Goal: Information Seeking & Learning: Learn about a topic

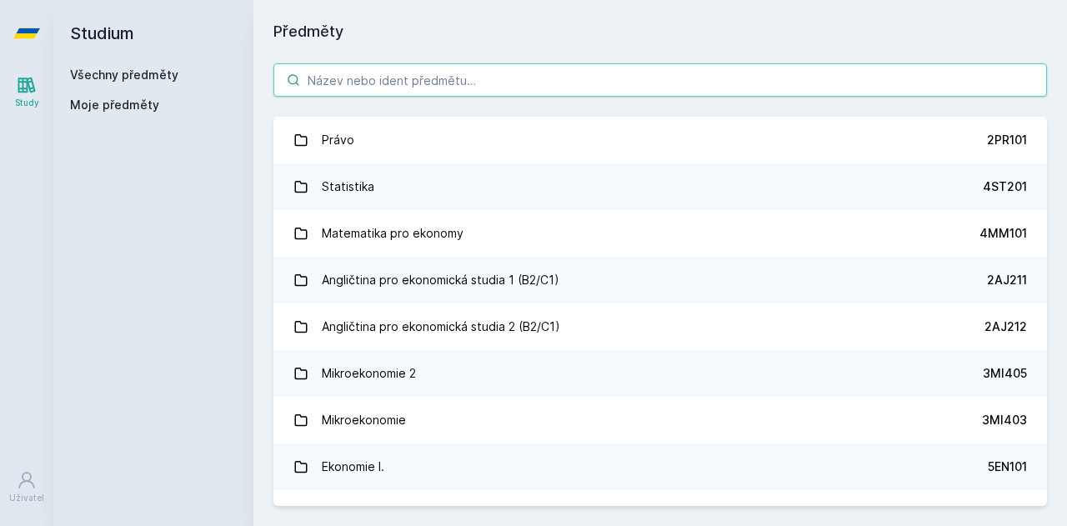
click at [447, 93] on input "search" at bounding box center [659, 79] width 773 height 33
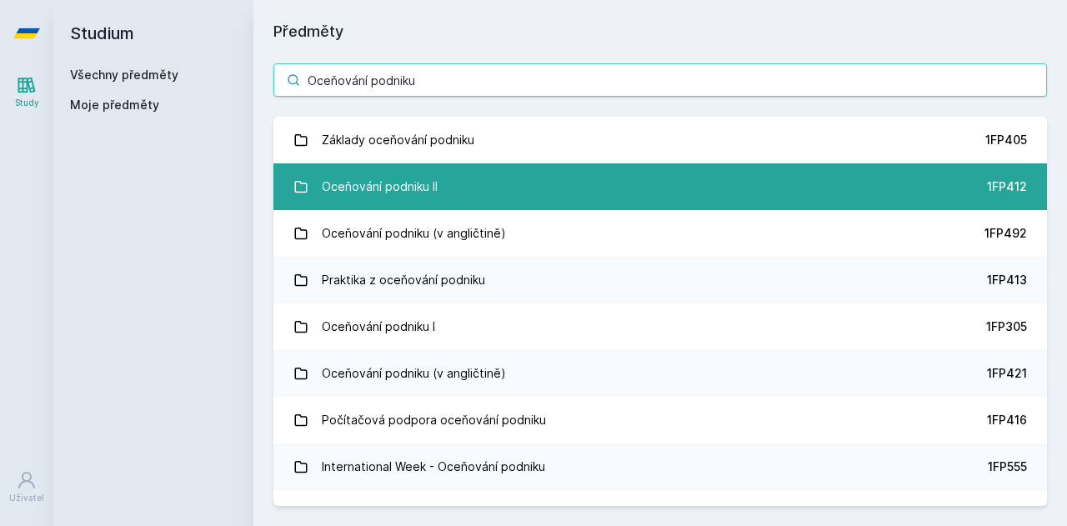
type input "Oceňování podniku"
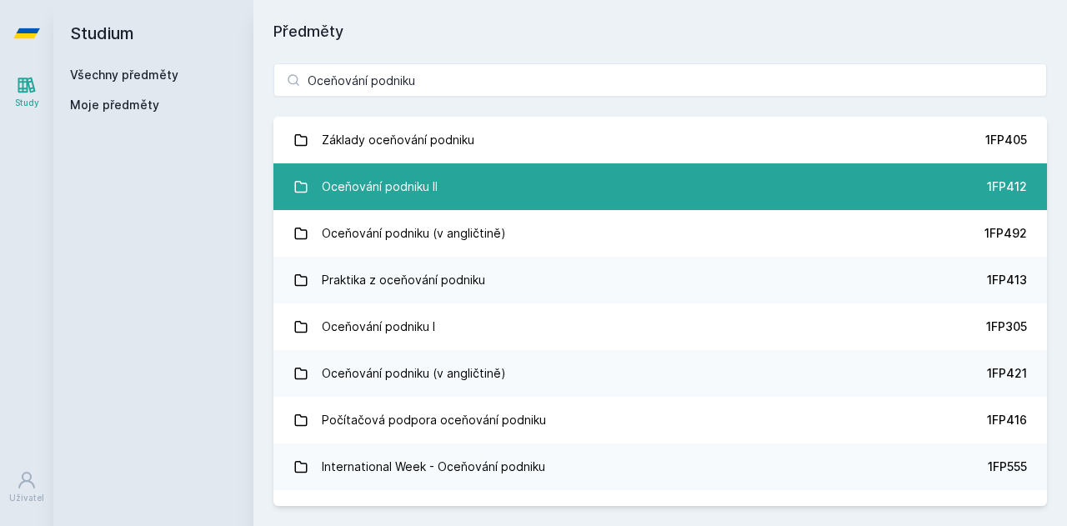
click at [445, 178] on link "Oceňování podniku II 1FP412" at bounding box center [659, 186] width 773 height 47
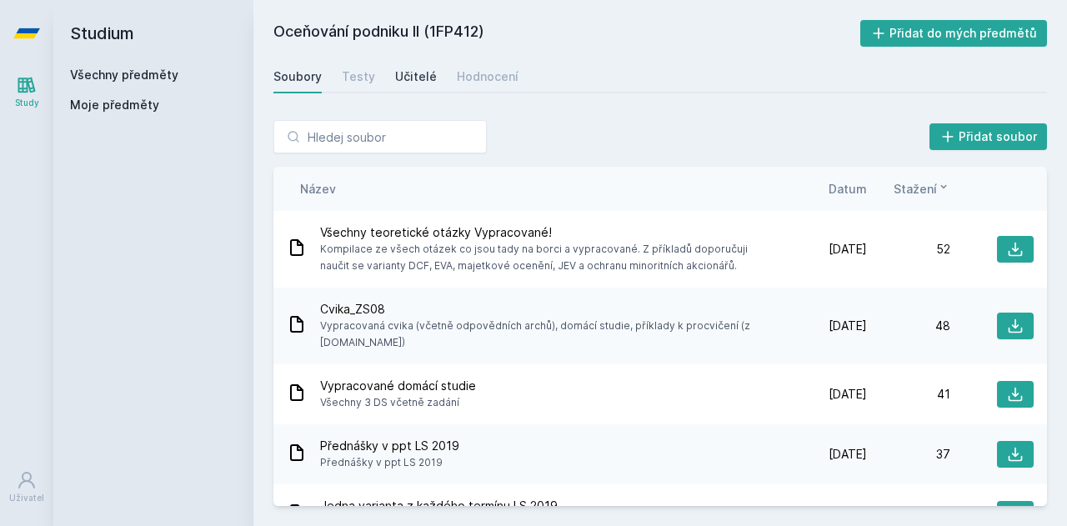
click at [422, 79] on div "Učitelé" at bounding box center [416, 76] width 42 height 17
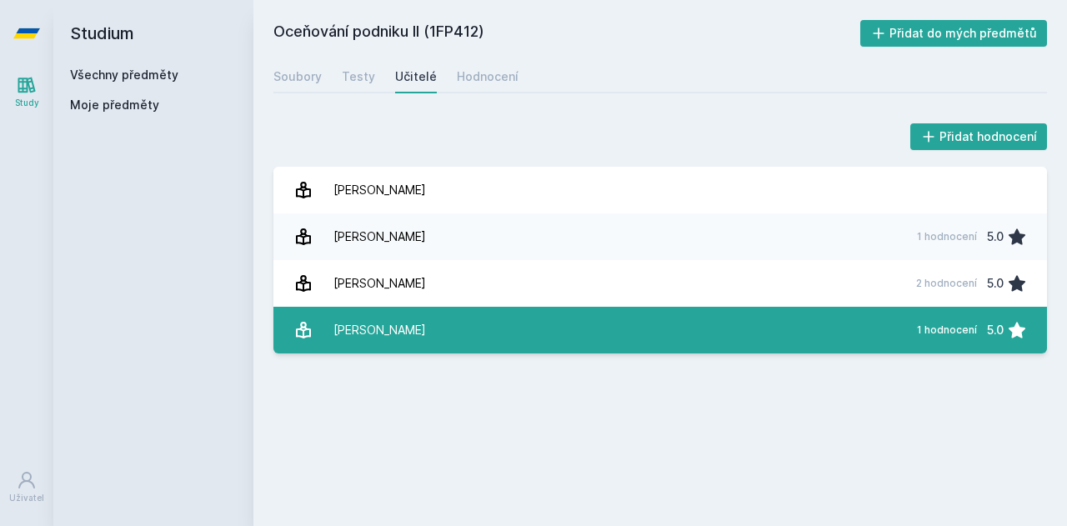
click at [472, 334] on link "[PERSON_NAME] 1 hodnocení 5.0" at bounding box center [659, 330] width 773 height 47
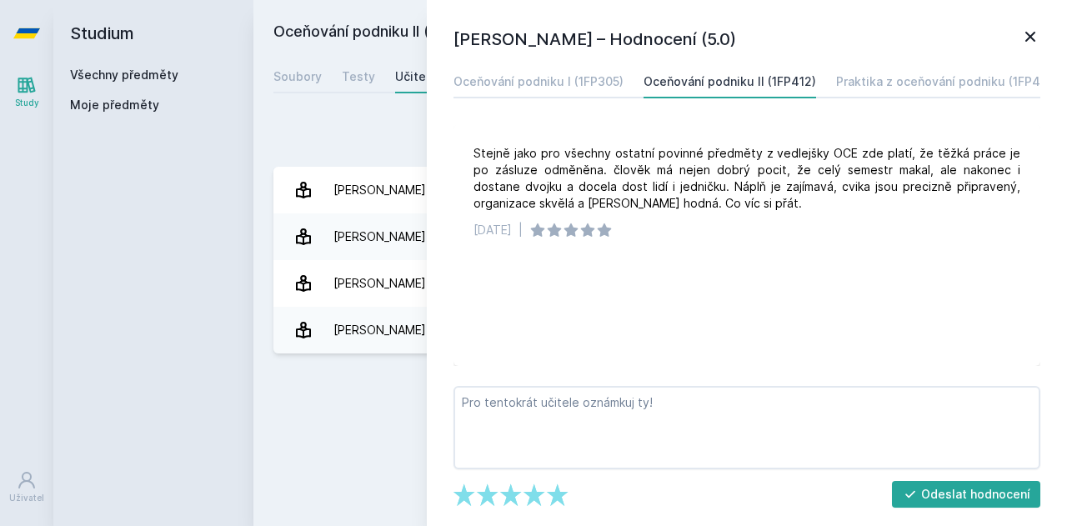
click at [363, 121] on div "Přidat hodnocení" at bounding box center [659, 136] width 773 height 33
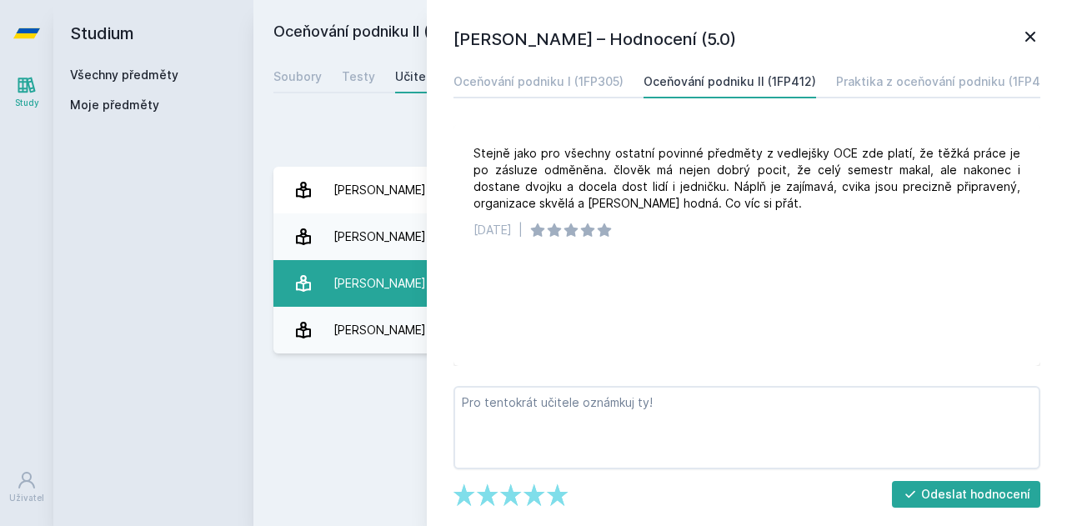
click at [355, 298] on div "[PERSON_NAME]" at bounding box center [379, 283] width 93 height 33
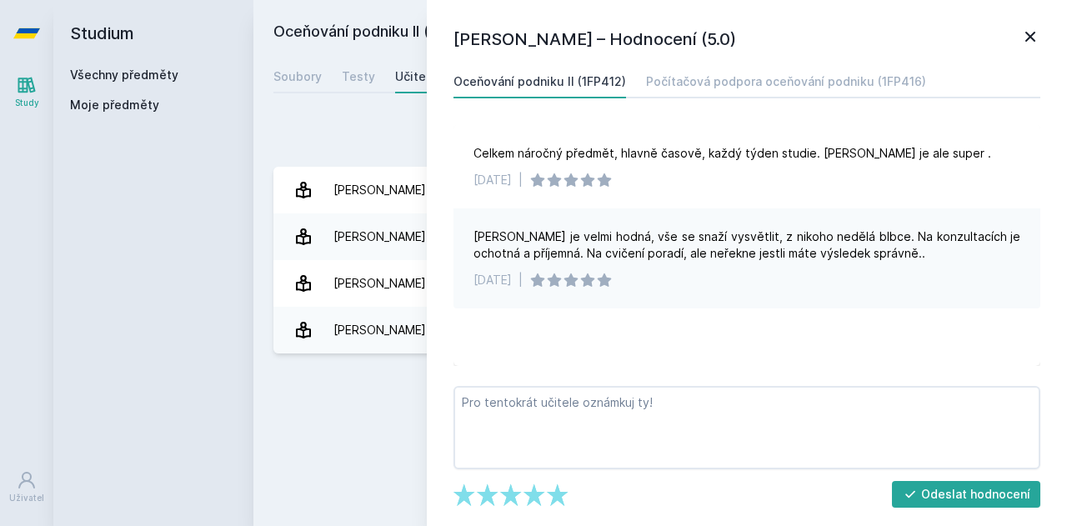
click at [589, 240] on div "[PERSON_NAME] je velmi hodná, vše se snaží vysvětlit, z nikoho nedělá blbce. Na…" at bounding box center [746, 244] width 547 height 33
click at [1039, 33] on icon at bounding box center [1030, 37] width 20 height 20
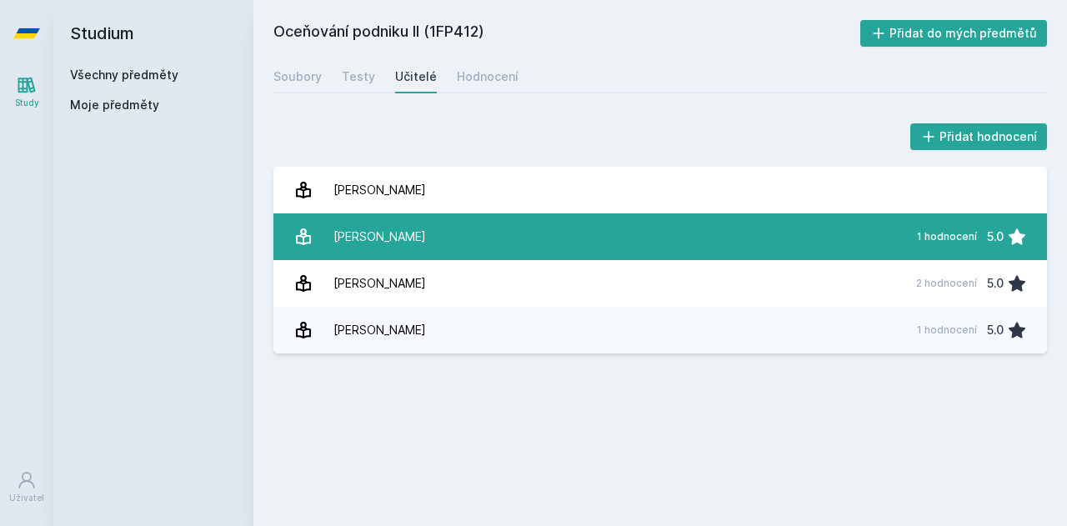
click at [473, 232] on link "[PERSON_NAME] 1 hodnocení 5.0" at bounding box center [659, 236] width 773 height 47
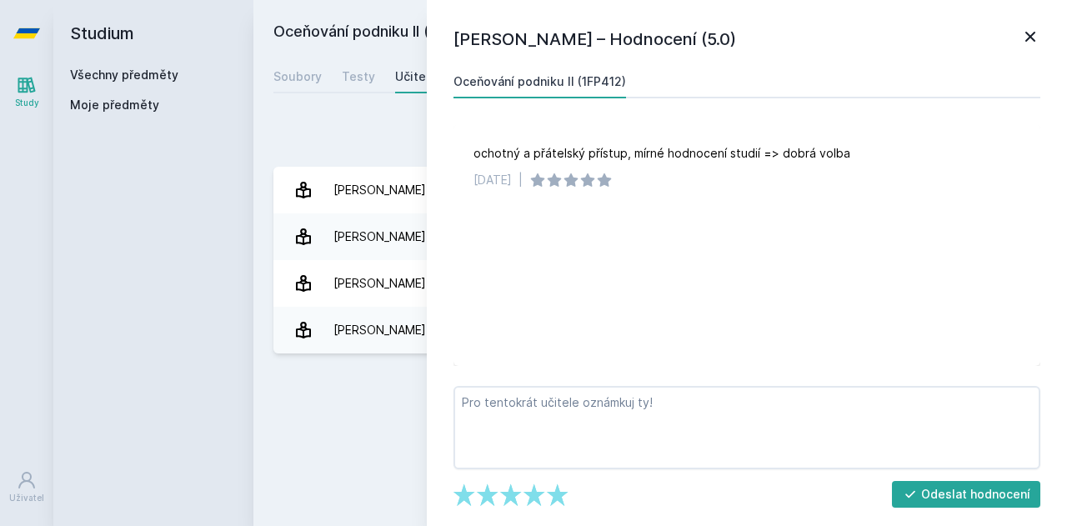
click at [1027, 36] on icon at bounding box center [1030, 37] width 20 height 20
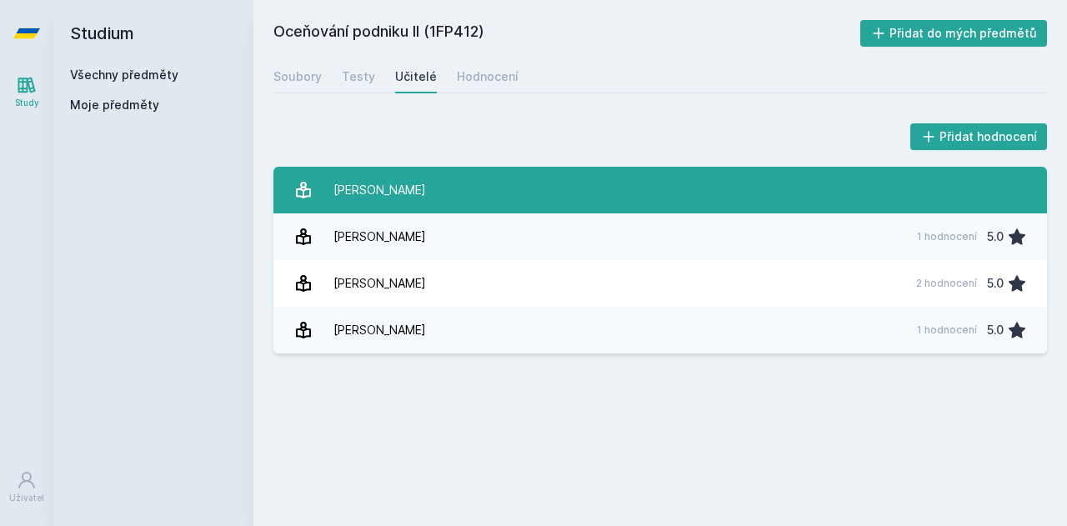
click at [408, 191] on div "[PERSON_NAME]" at bounding box center [379, 189] width 93 height 33
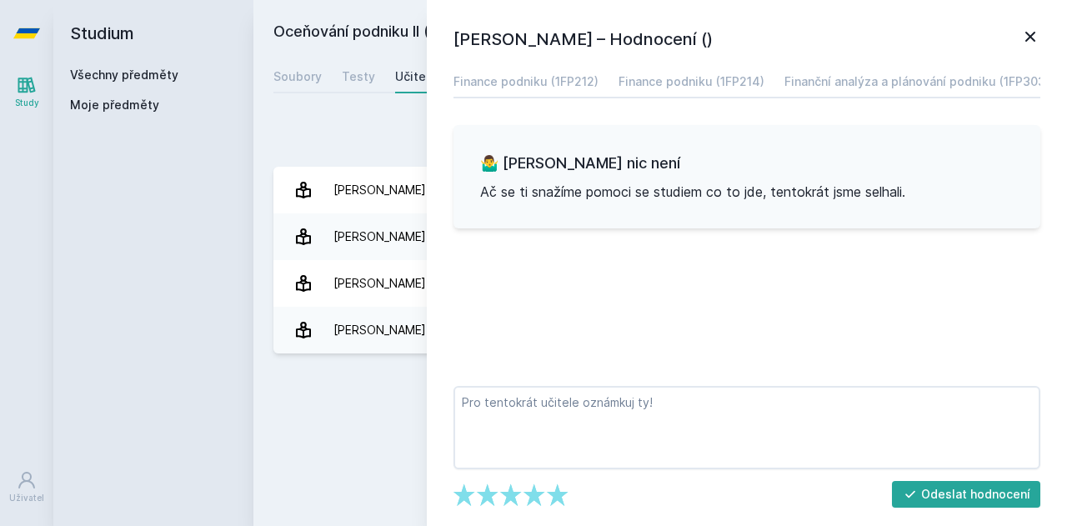
click at [1035, 38] on icon at bounding box center [1030, 37] width 20 height 20
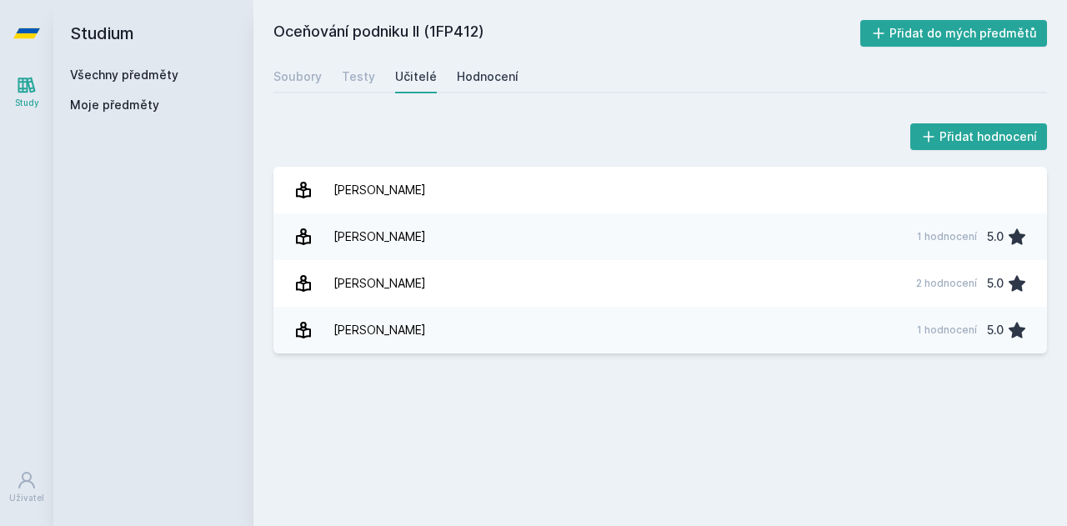
click at [504, 63] on link "Hodnocení" at bounding box center [488, 76] width 62 height 33
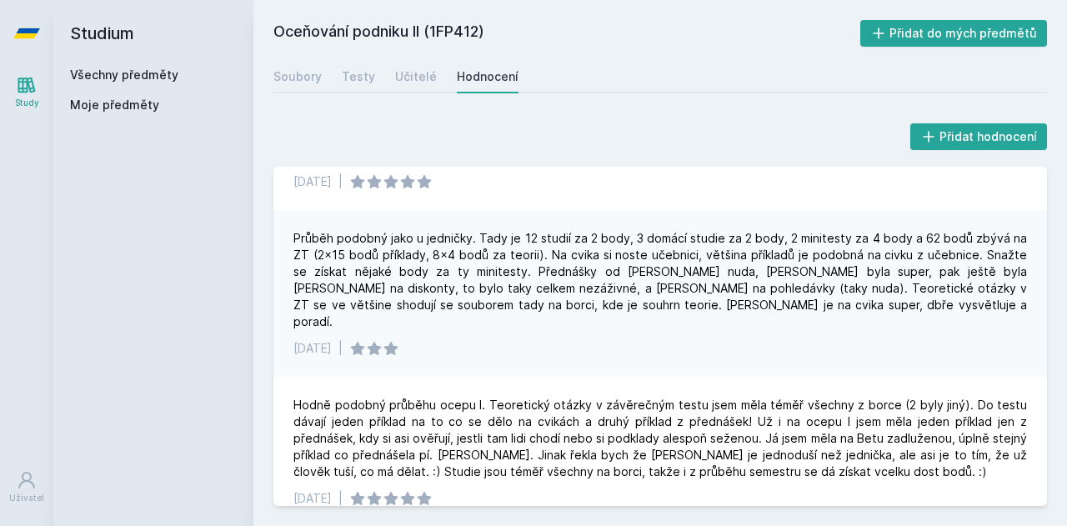
scroll to position [108, 0]
click at [542, 235] on div "Průběh podobný jako u jedničky. Tady je 12 studií za 2 body, 3 domácí studie za…" at bounding box center [659, 279] width 733 height 100
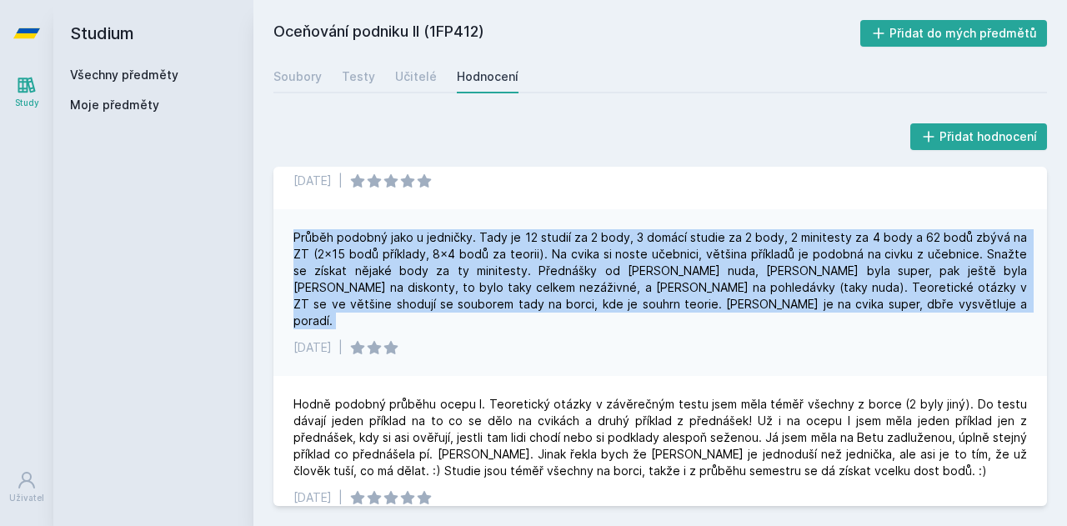
click at [542, 235] on div "Průběh podobný jako u jedničky. Tady je 12 studií za 2 body, 3 domácí studie za…" at bounding box center [659, 279] width 733 height 100
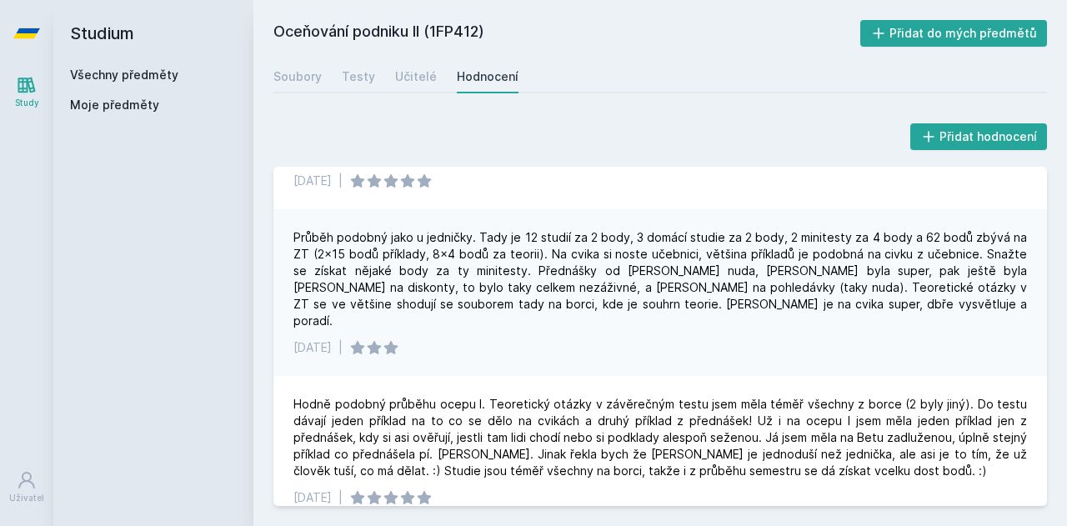
click at [538, 249] on div "Průběh podobný jako u jedničky. Tady je 12 studií za 2 body, 3 domácí studie za…" at bounding box center [659, 279] width 733 height 100
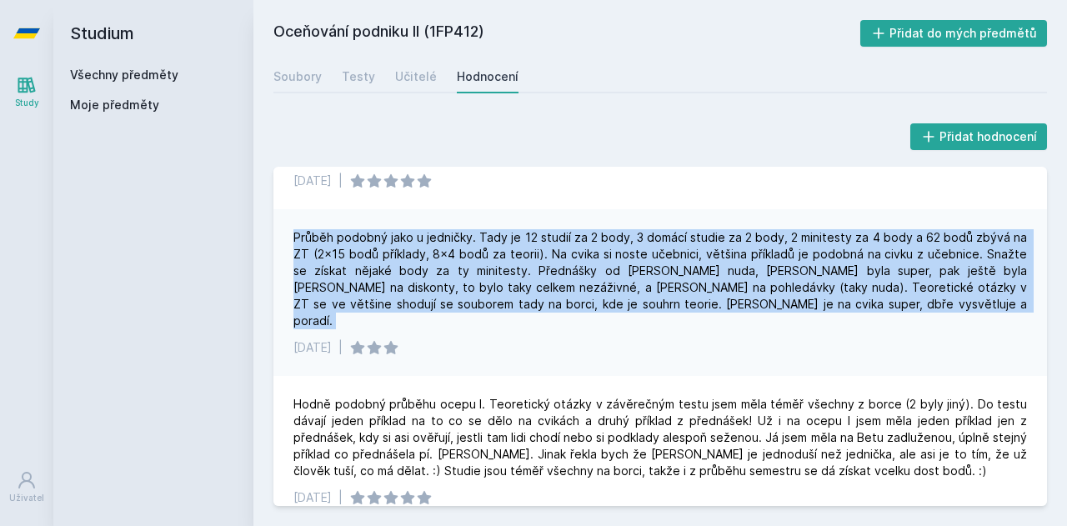
click at [538, 249] on div "Průběh podobný jako u jedničky. Tady je 12 studií za 2 body, 3 domácí studie za…" at bounding box center [659, 279] width 733 height 100
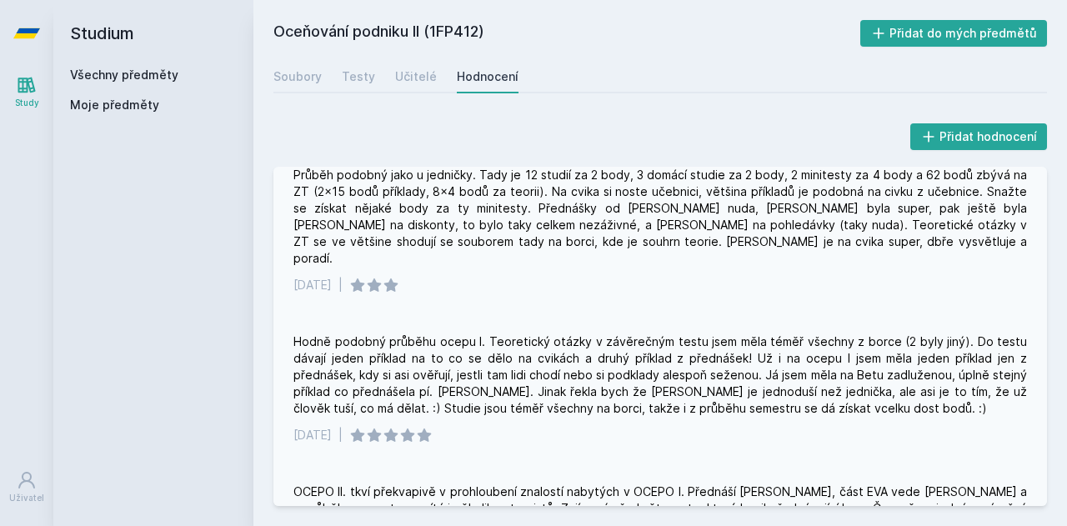
scroll to position [169, 0]
click at [540, 334] on div "Hodně podobný průběhu ocepu I. Teoretický otázky v závěrečným testu jsem měla t…" at bounding box center [659, 375] width 733 height 83
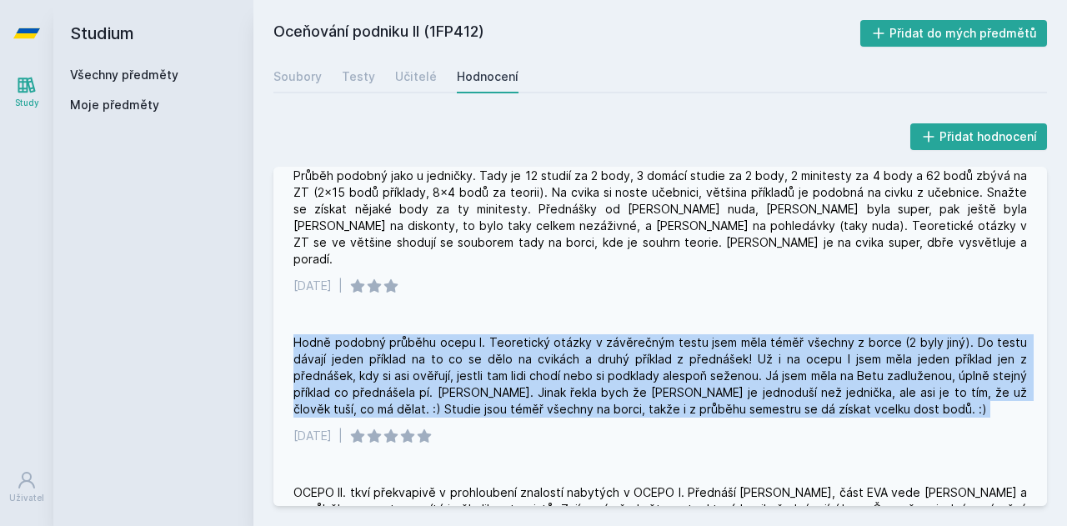
click at [540, 334] on div "Hodně podobný průběhu ocepu I. Teoretický otázky v závěrečným testu jsem měla t…" at bounding box center [659, 375] width 733 height 83
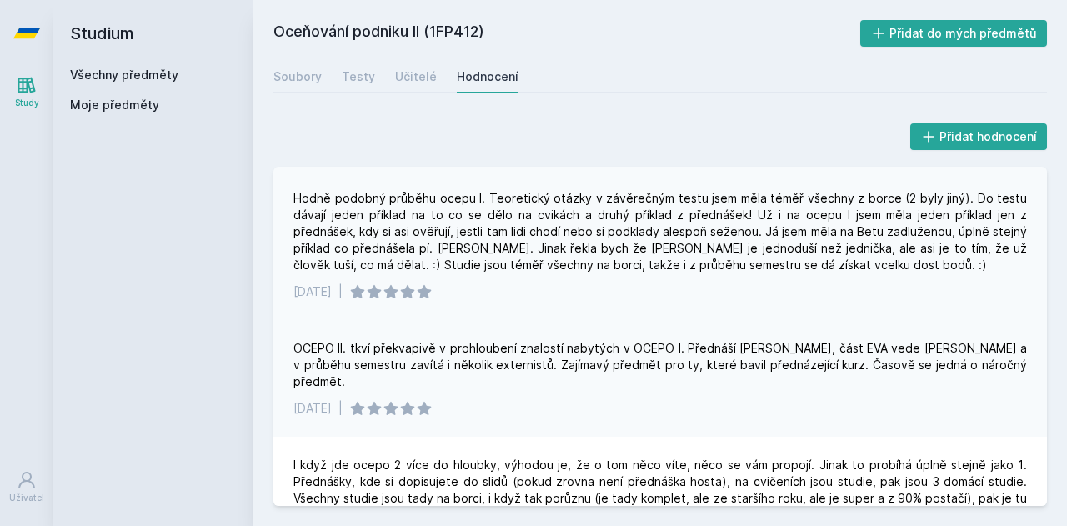
scroll to position [315, 0]
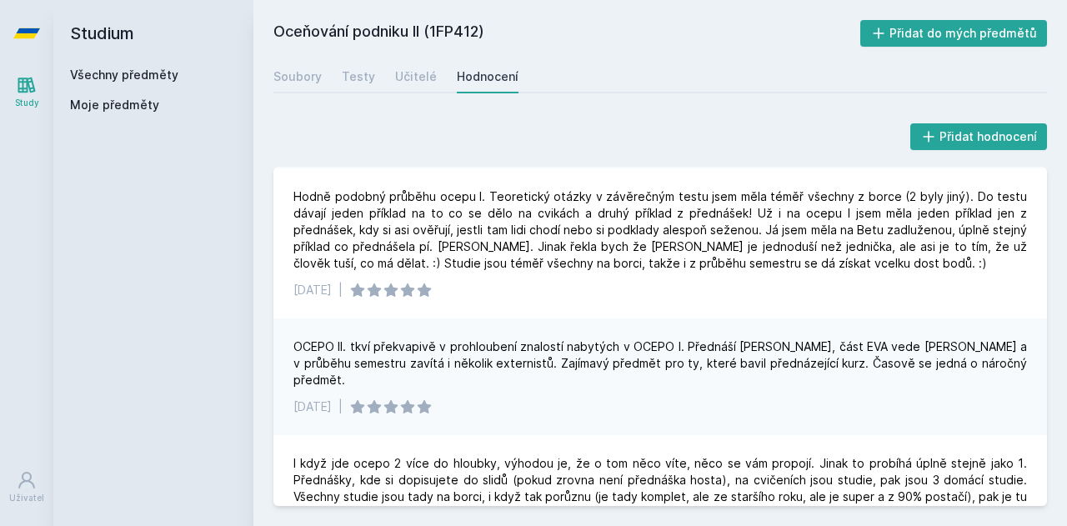
click at [503, 338] on div "OCEPO II. tkví překvapivě v prohloubení znalostí nabytých v OCEPO I. Přednáší […" at bounding box center [659, 363] width 733 height 50
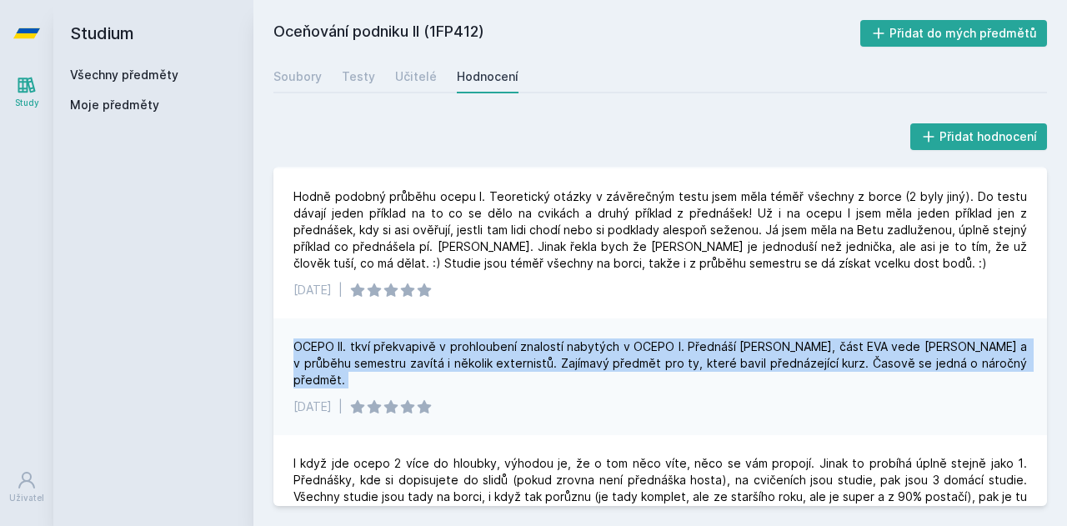
click at [503, 338] on div "OCEPO II. tkví překvapivě v prohloubení znalostí nabytých v OCEPO I. Přednáší […" at bounding box center [659, 363] width 733 height 50
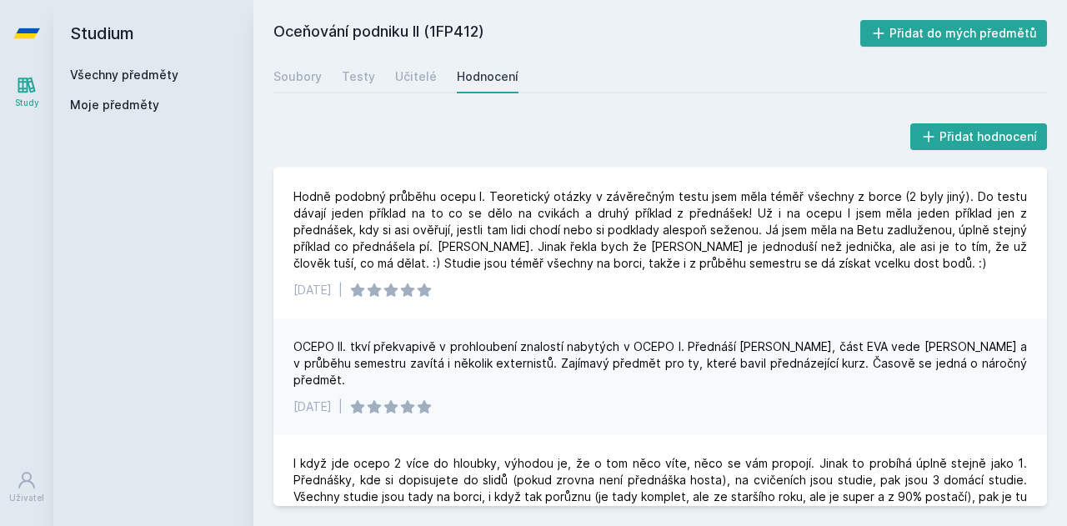
click at [503, 338] on div "OCEPO II. tkví překvapivě v prohloubení znalostí nabytých v OCEPO I. Přednáší […" at bounding box center [659, 363] width 733 height 50
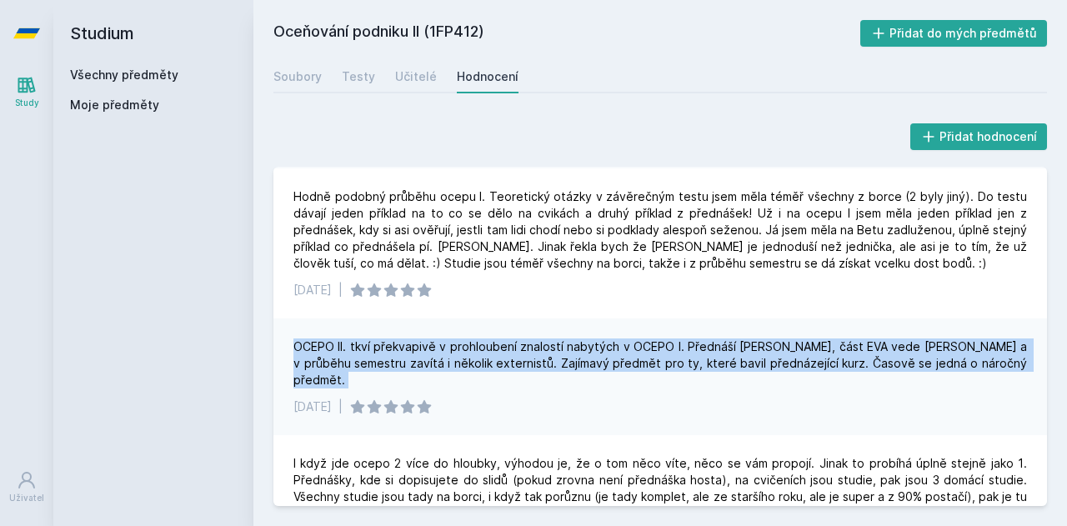
click at [503, 338] on div "OCEPO II. tkví překvapivě v prohloubení znalostí nabytých v OCEPO I. Přednáší […" at bounding box center [659, 363] width 733 height 50
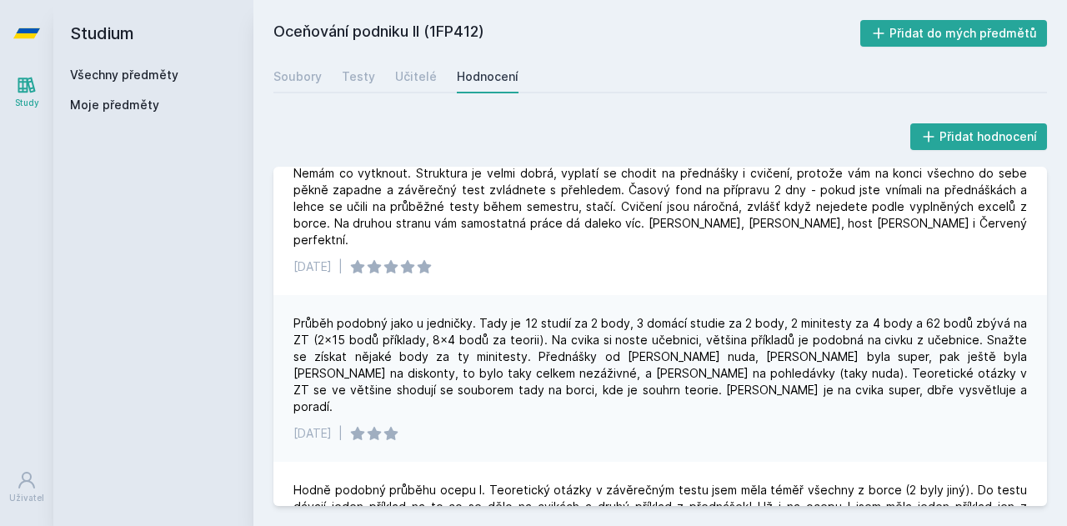
scroll to position [0, 0]
